Goal: Information Seeking & Learning: Check status

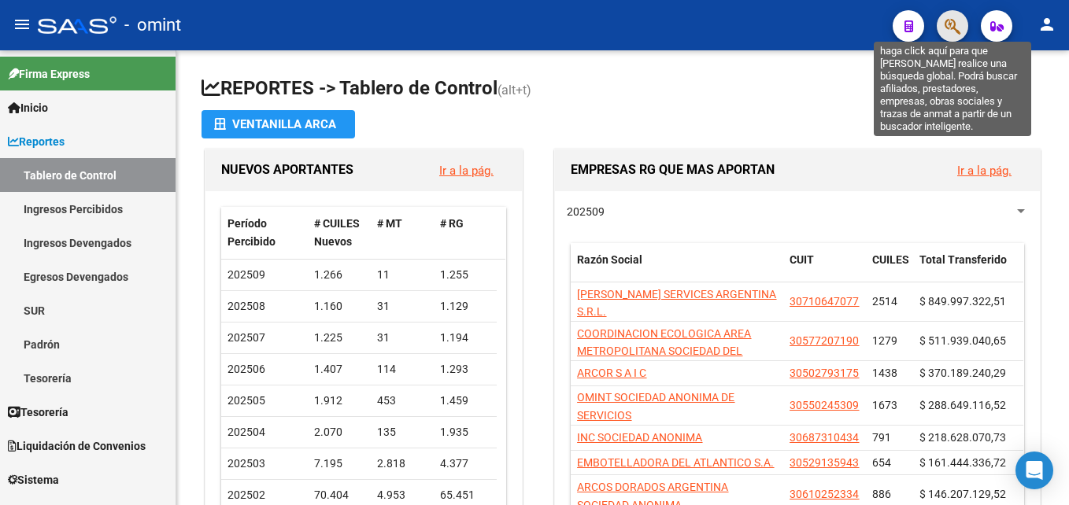
click at [960, 28] on icon "button" at bounding box center [952, 26] width 16 height 18
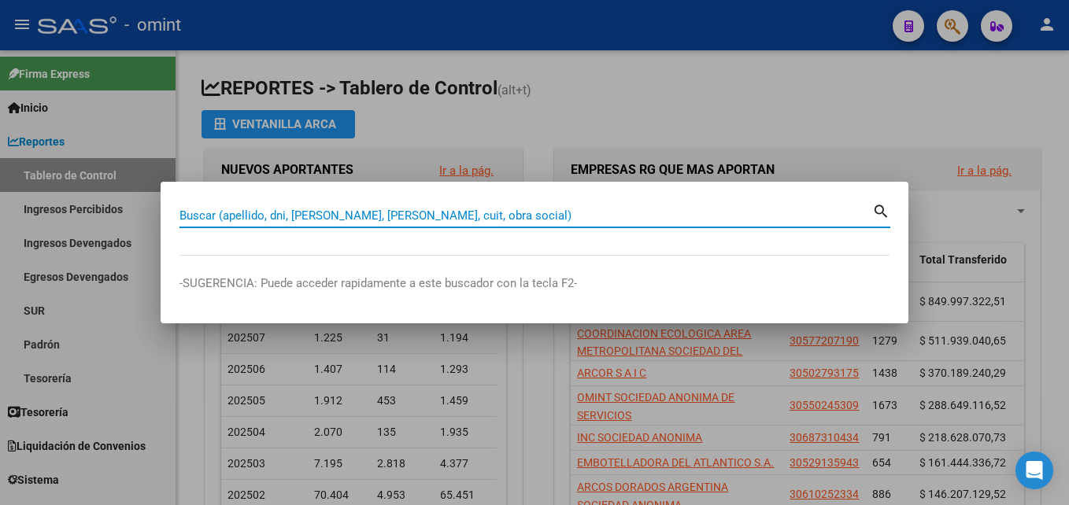
paste input "27-42065940-2"
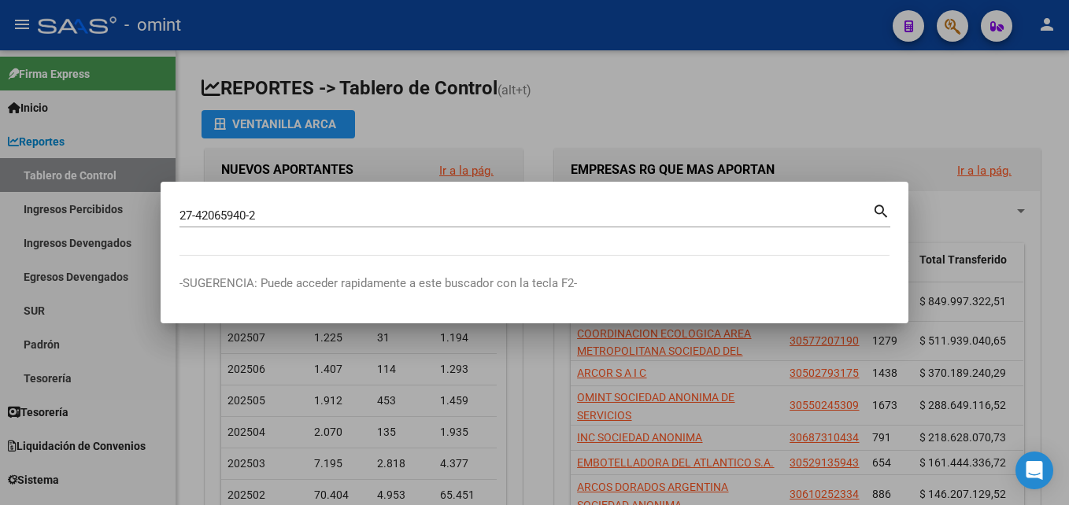
click at [878, 212] on mat-icon "search" at bounding box center [881, 210] width 18 height 19
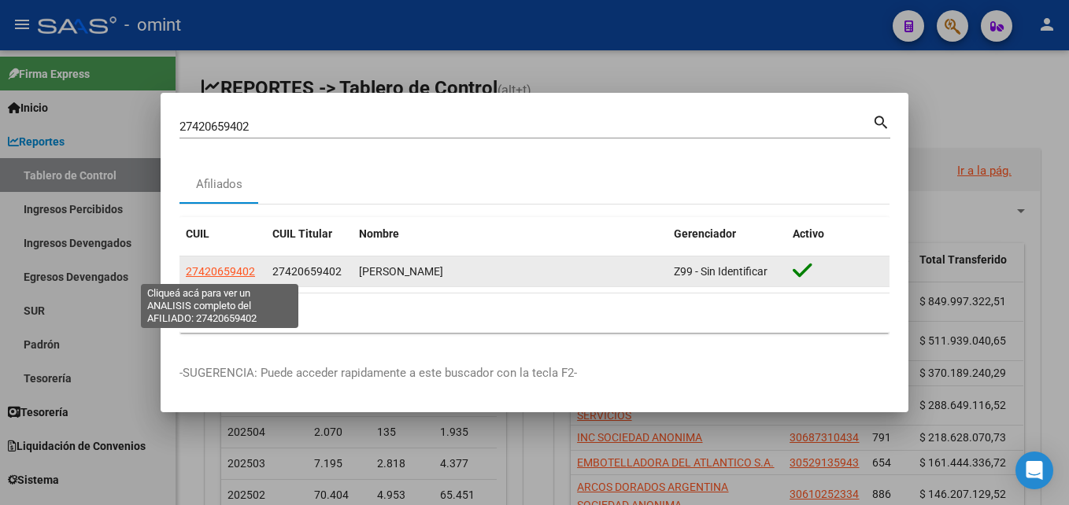
click at [219, 272] on span "27420659402" at bounding box center [220, 271] width 69 height 13
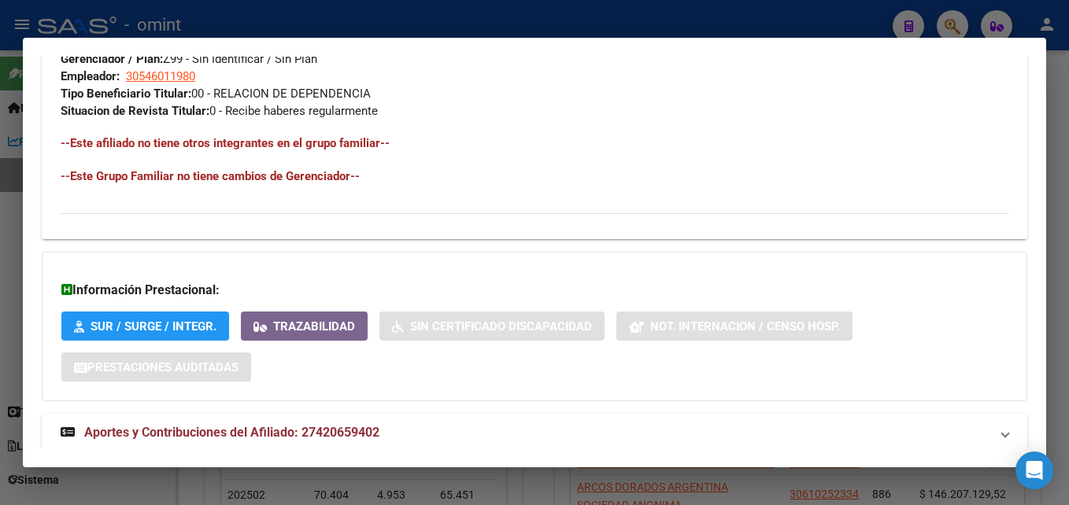
scroll to position [844, 0]
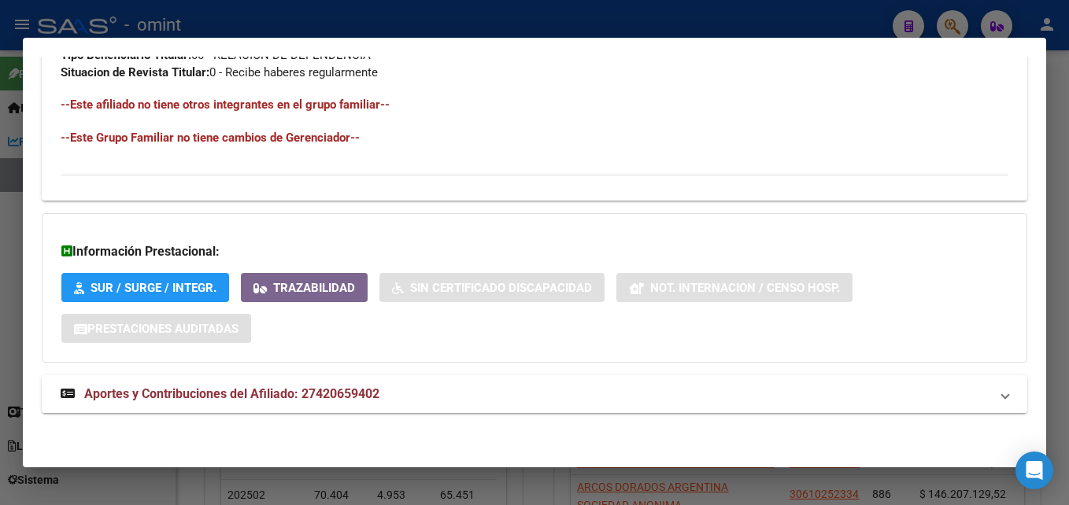
click at [309, 384] on mat-expansion-panel-header "Aportes y Contribuciones del Afiliado: 27420659402" at bounding box center [534, 394] width 985 height 38
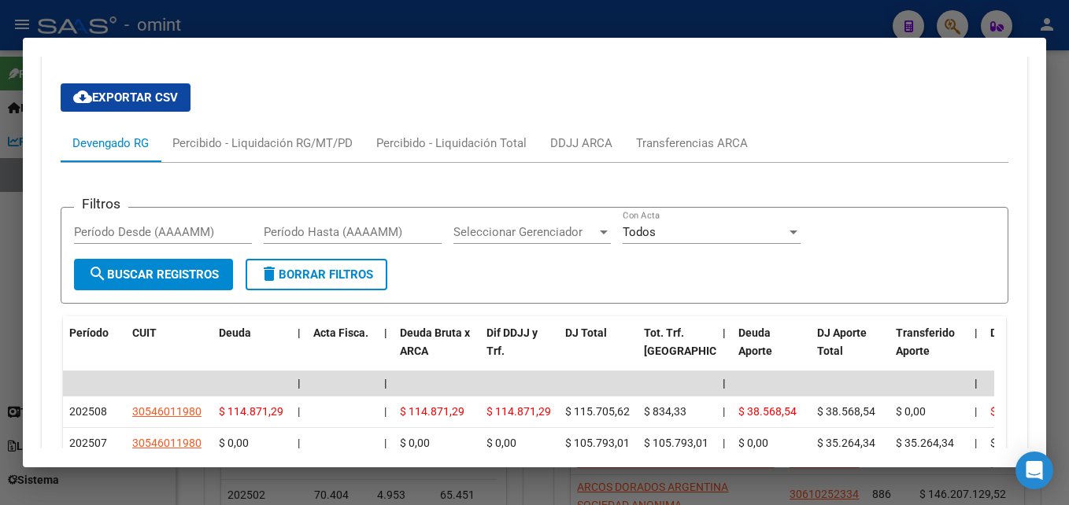
scroll to position [1222, 0]
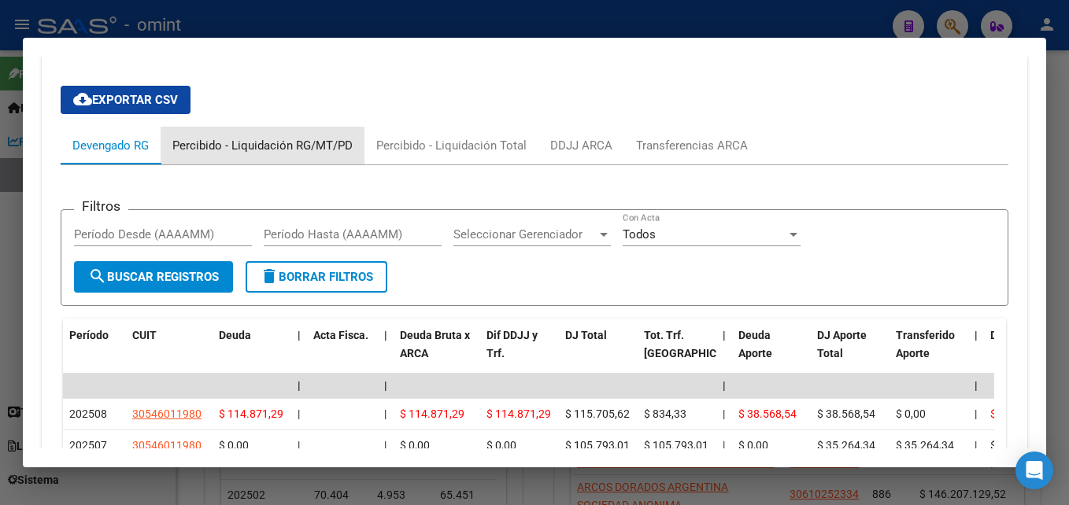
click at [292, 144] on div "Percibido - Liquidación RG/MT/PD" at bounding box center [262, 145] width 180 height 17
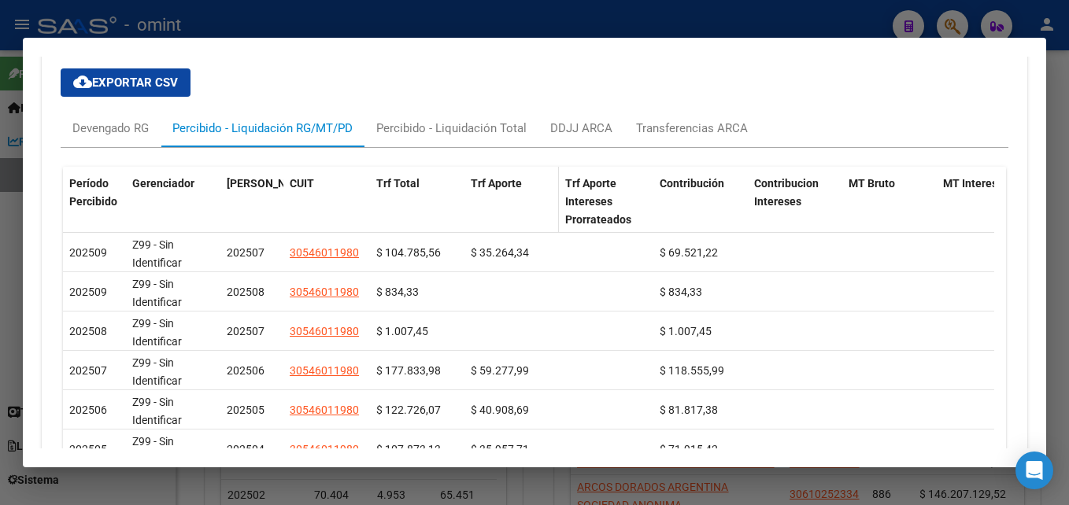
scroll to position [1249, 0]
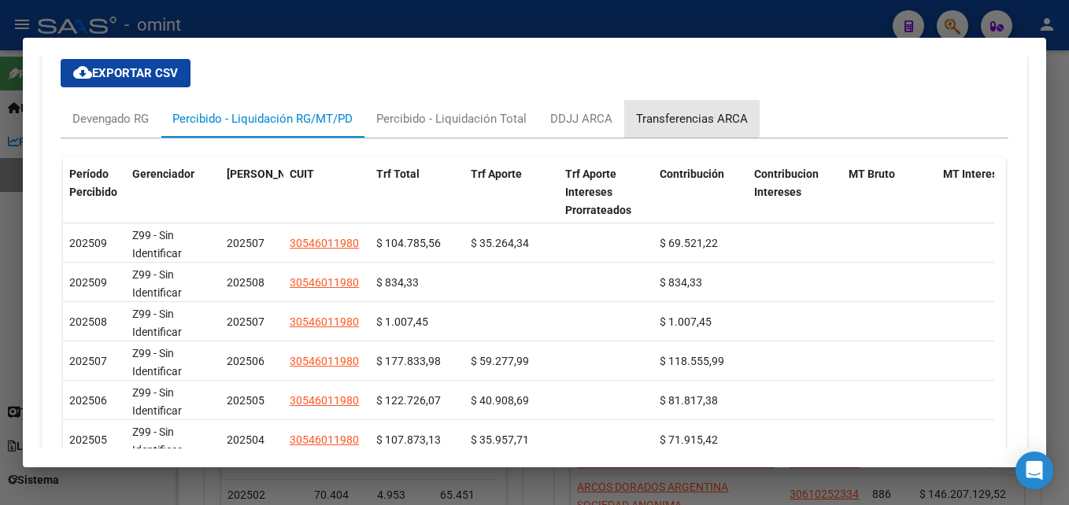
click at [671, 109] on div "Transferencias ARCA" at bounding box center [691, 119] width 135 height 38
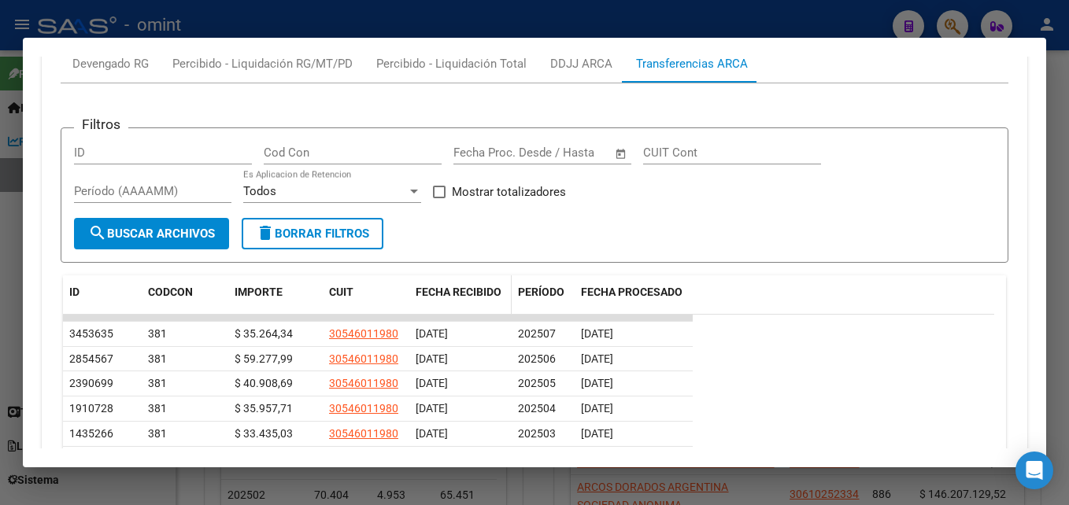
scroll to position [1303, 0]
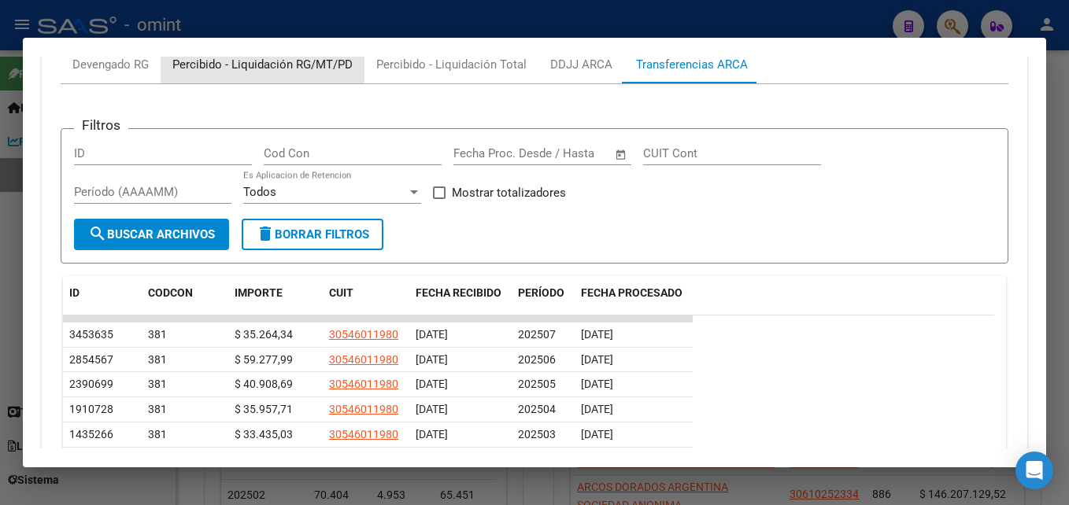
click at [271, 57] on div "Percibido - Liquidación RG/MT/PD" at bounding box center [262, 64] width 180 height 17
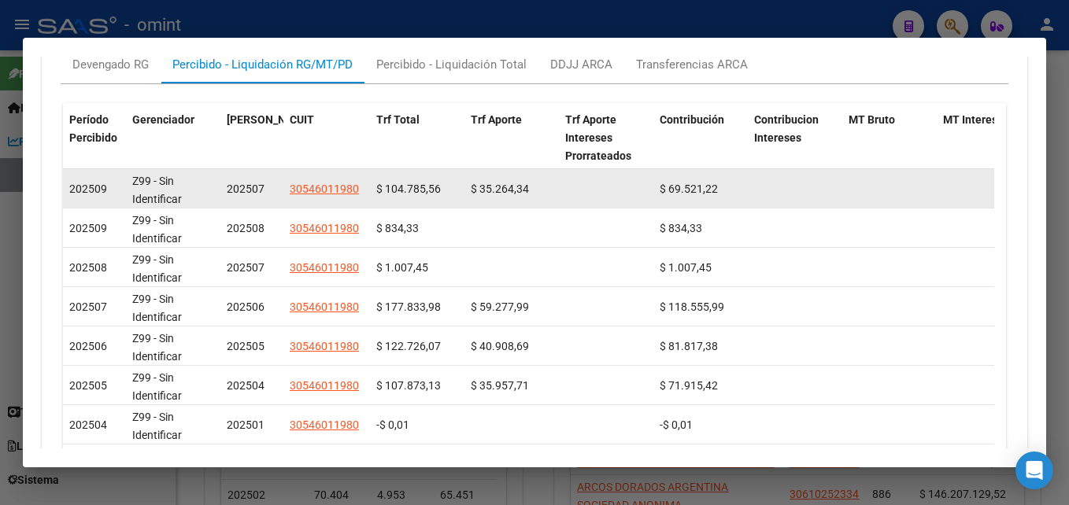
drag, startPoint x: 386, startPoint y: 187, endPoint x: 439, endPoint y: 190, distance: 53.6
click at [439, 190] on span "$ 104.785,56" at bounding box center [408, 189] width 65 height 13
copy span "104.785,56"
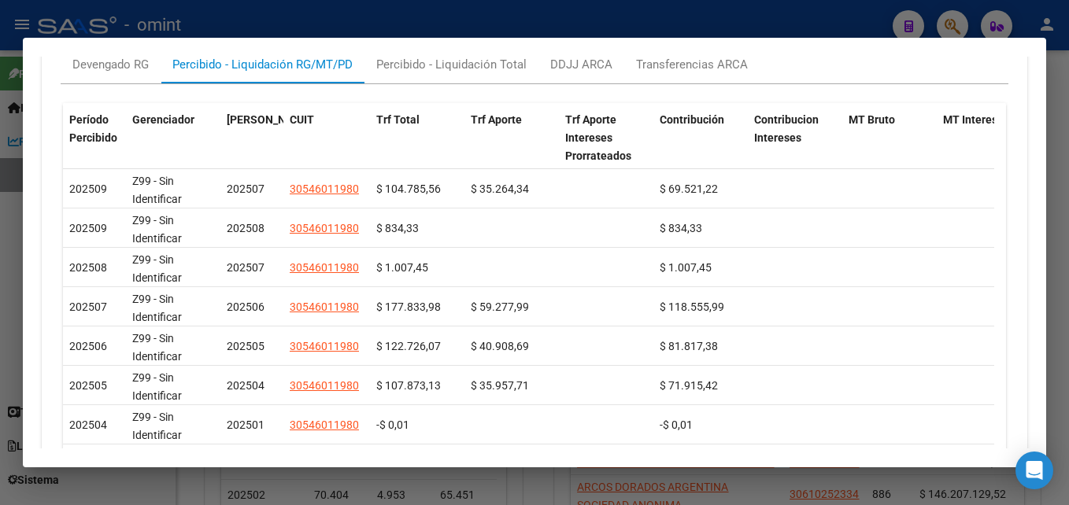
copy span "104.785,56"
click at [933, 156] on span at bounding box center [932, 137] width 7 height 69
click at [841, 25] on div at bounding box center [534, 252] width 1069 height 505
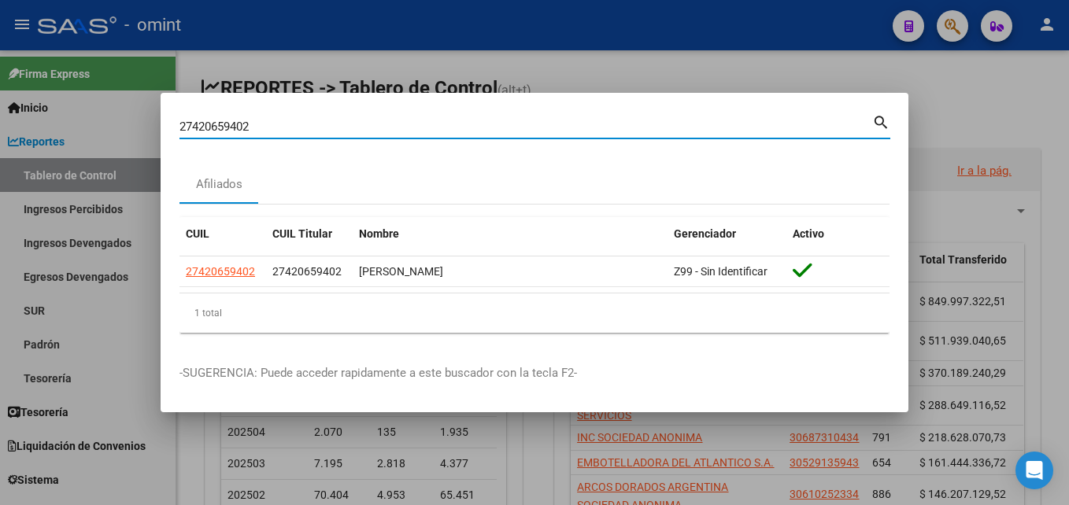
click at [461, 129] on input "27420659402" at bounding box center [525, 127] width 693 height 14
paste input "-37233856-9"
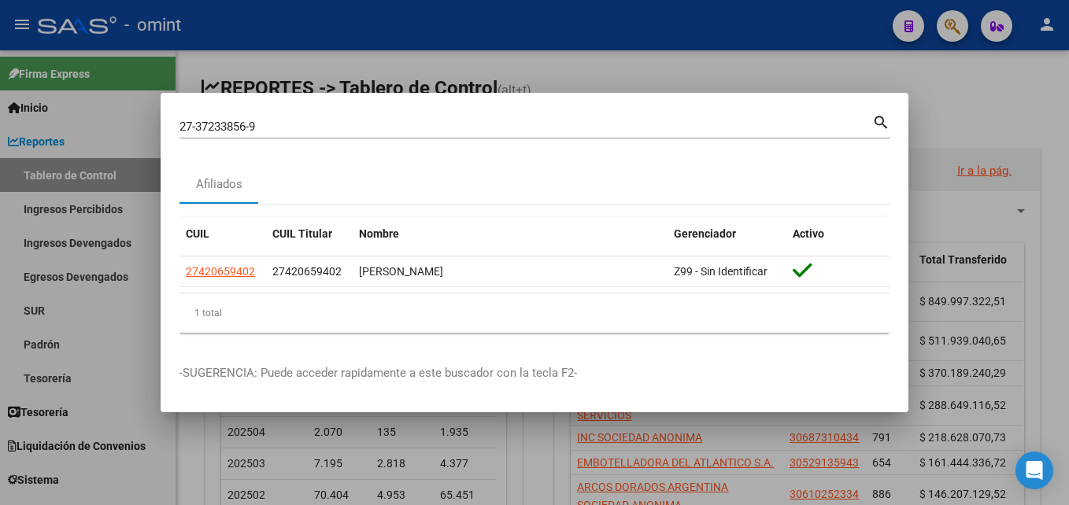
click at [881, 128] on mat-icon "search" at bounding box center [881, 121] width 18 height 19
type input "27372338569"
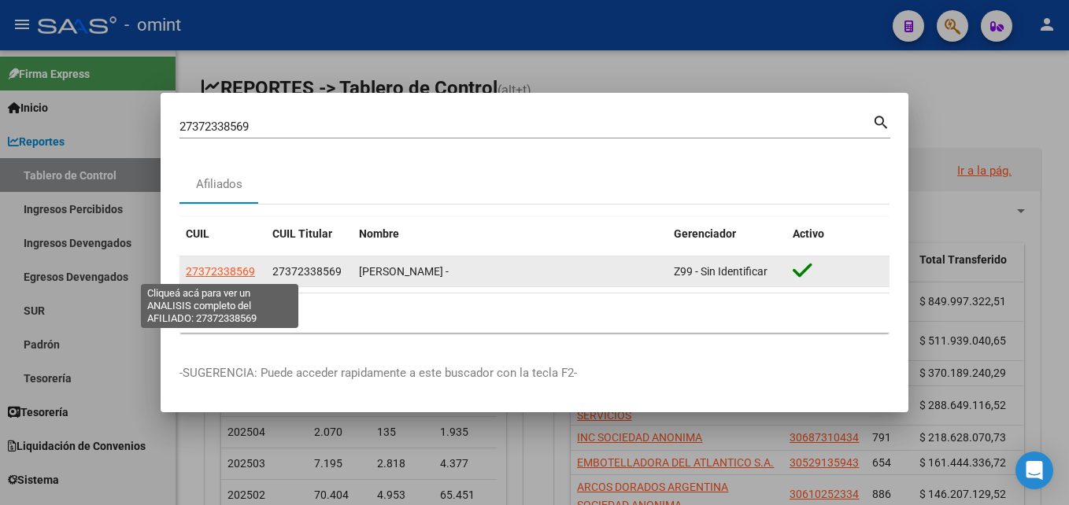
click at [223, 274] on span "27372338569" at bounding box center [220, 271] width 69 height 13
type textarea "27372338569"
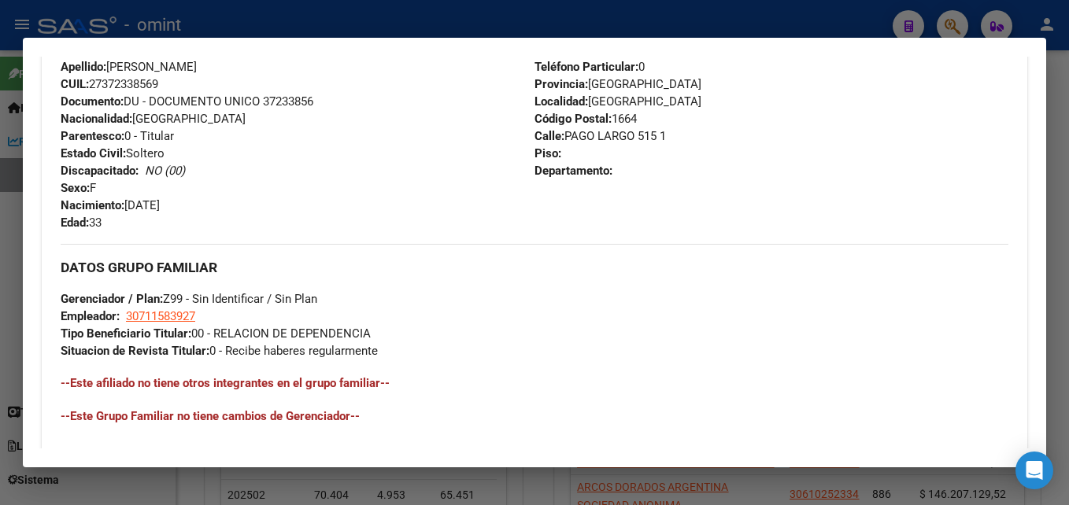
scroll to position [844, 0]
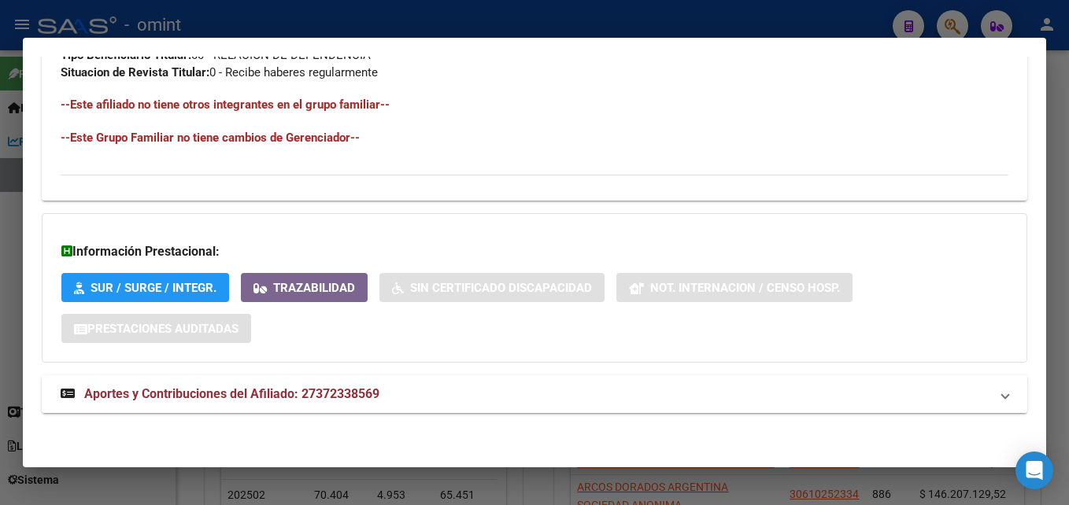
click at [398, 390] on mat-panel-title "Aportes y Contribuciones del Afiliado: 27372338569" at bounding box center [525, 394] width 929 height 19
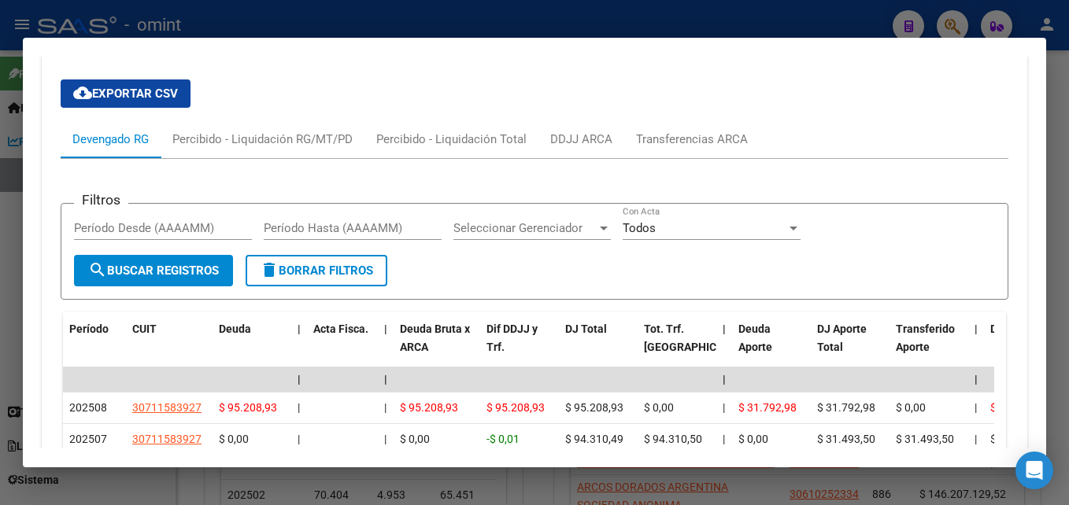
scroll to position [1229, 0]
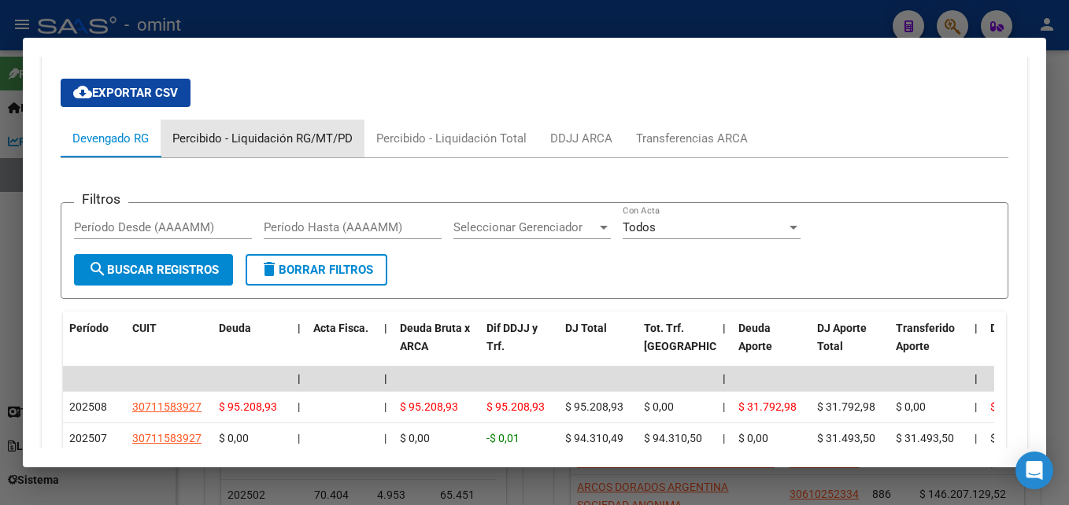
click at [277, 132] on div "Percibido - Liquidación RG/MT/PD" at bounding box center [262, 138] width 180 height 17
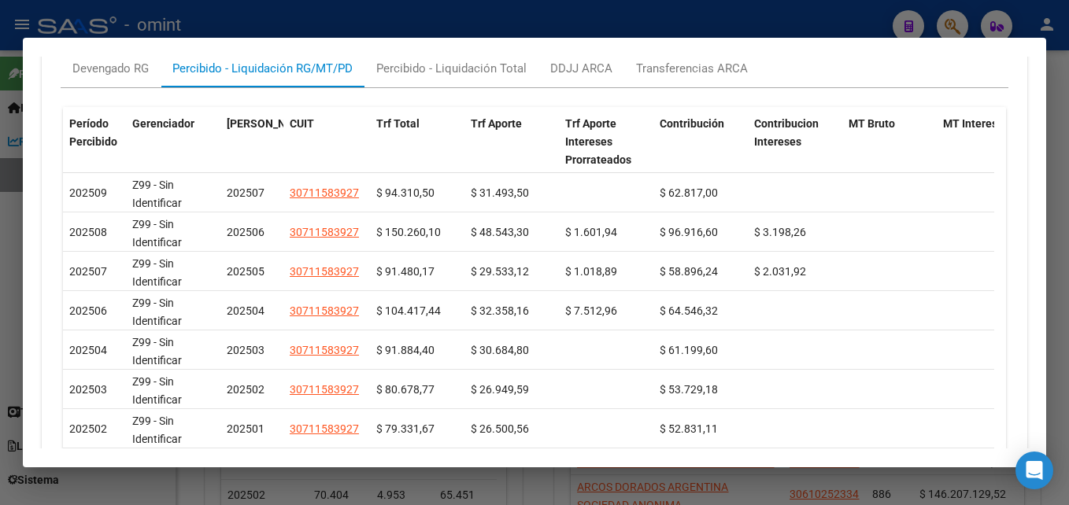
scroll to position [1272, 0]
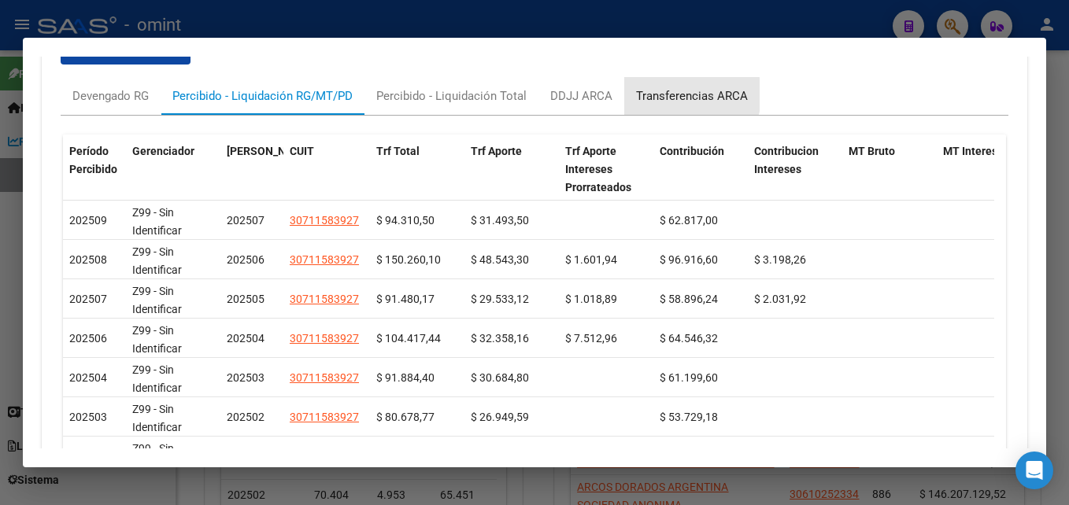
click at [667, 94] on div "Transferencias ARCA" at bounding box center [692, 95] width 112 height 17
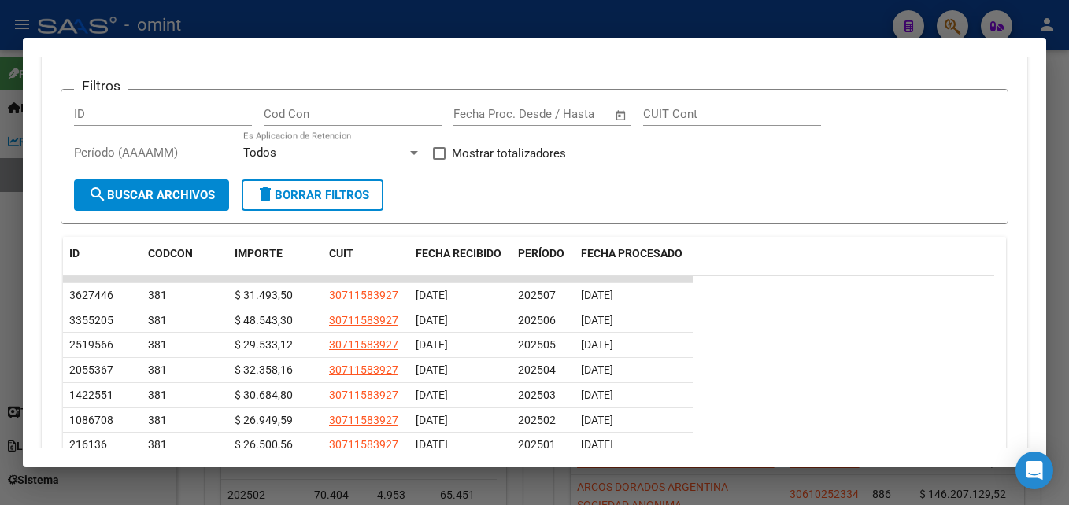
scroll to position [1342, 0]
